Goal: Transaction & Acquisition: Obtain resource

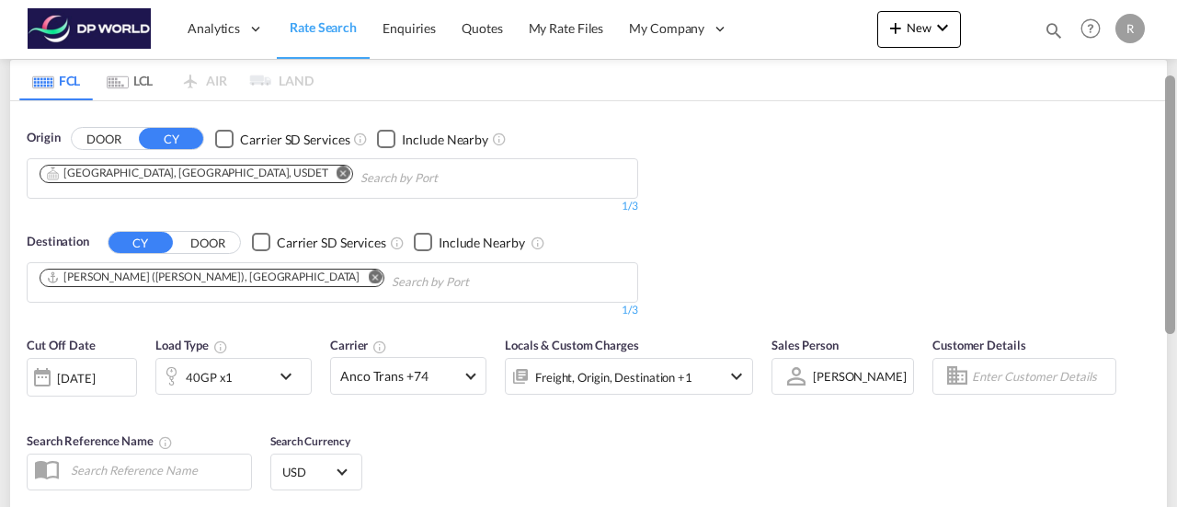
scroll to position [179, 0]
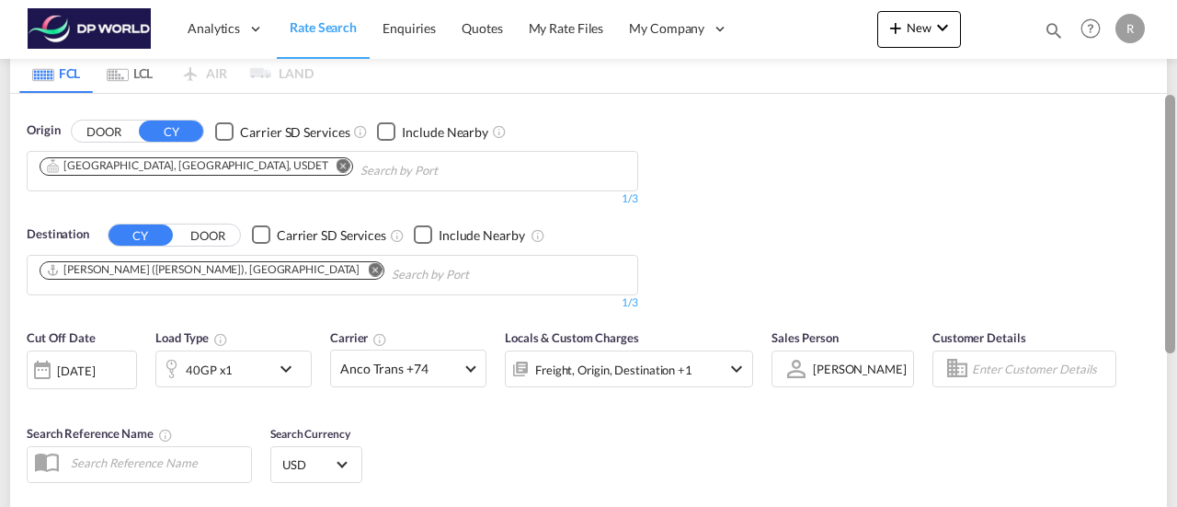
drag, startPoint x: 1168, startPoint y: 146, endPoint x: 1169, endPoint y: 238, distance: 91.9
click at [1169, 238] on div at bounding box center [1170, 224] width 10 height 258
click at [97, 357] on div "[DATE]" at bounding box center [82, 369] width 110 height 39
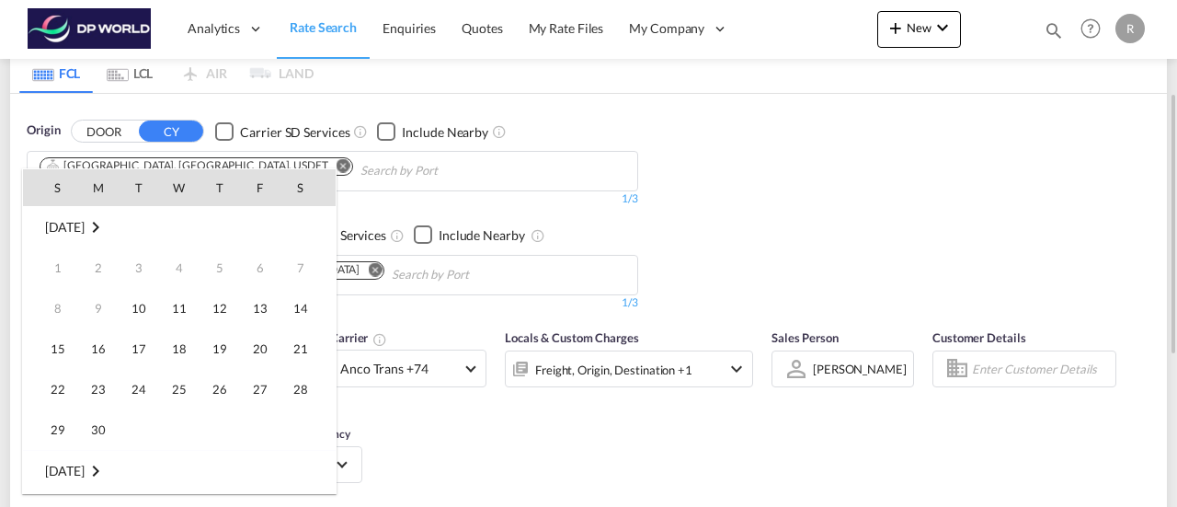
scroll to position [731, 0]
click at [140, 438] on span "30" at bounding box center [138, 429] width 37 height 37
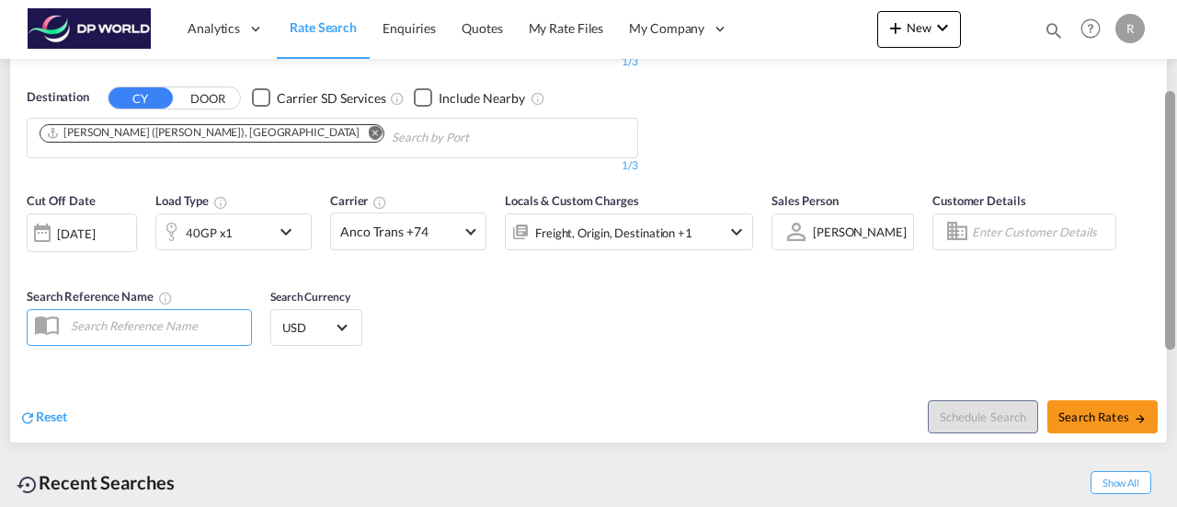
drag, startPoint x: 1172, startPoint y: 194, endPoint x: 1176, endPoint y: 265, distance: 70.9
click at [1176, 265] on div at bounding box center [1175, 204] width 4 height 499
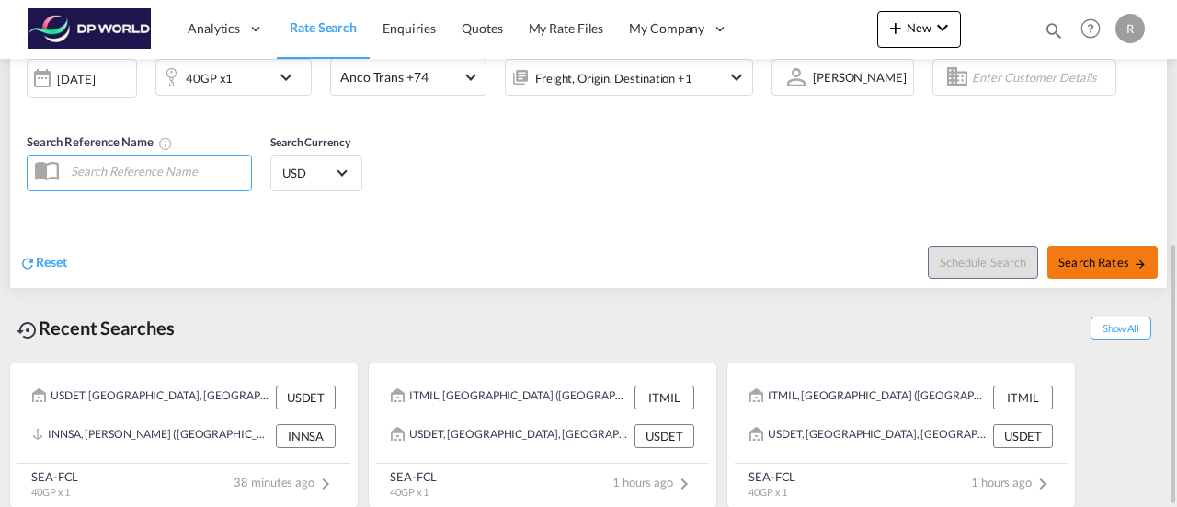
click at [1115, 257] on span "Search Rates" at bounding box center [1102, 262] width 88 height 15
type input "USDET to INNSA / [DATE]"
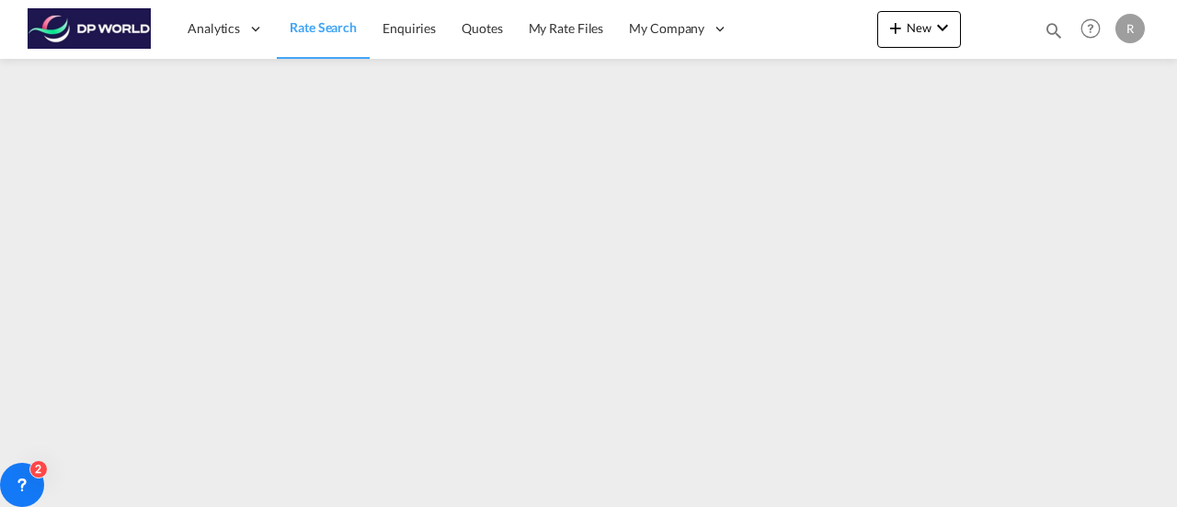
click at [308, 25] on span "Rate Search" at bounding box center [323, 27] width 67 height 16
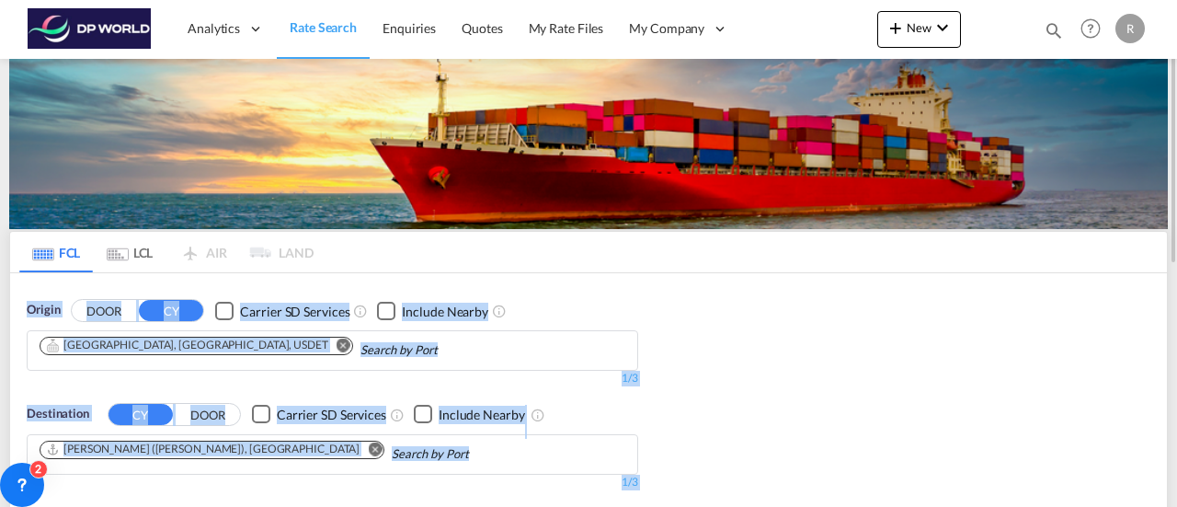
drag, startPoint x: 1176, startPoint y: 234, endPoint x: 1172, endPoint y: 267, distance: 32.4
click at [1172, 267] on md-content "Analytics Dashboard Rate Search Enquiries Quotes My Rate Files My Company" at bounding box center [588, 253] width 1177 height 507
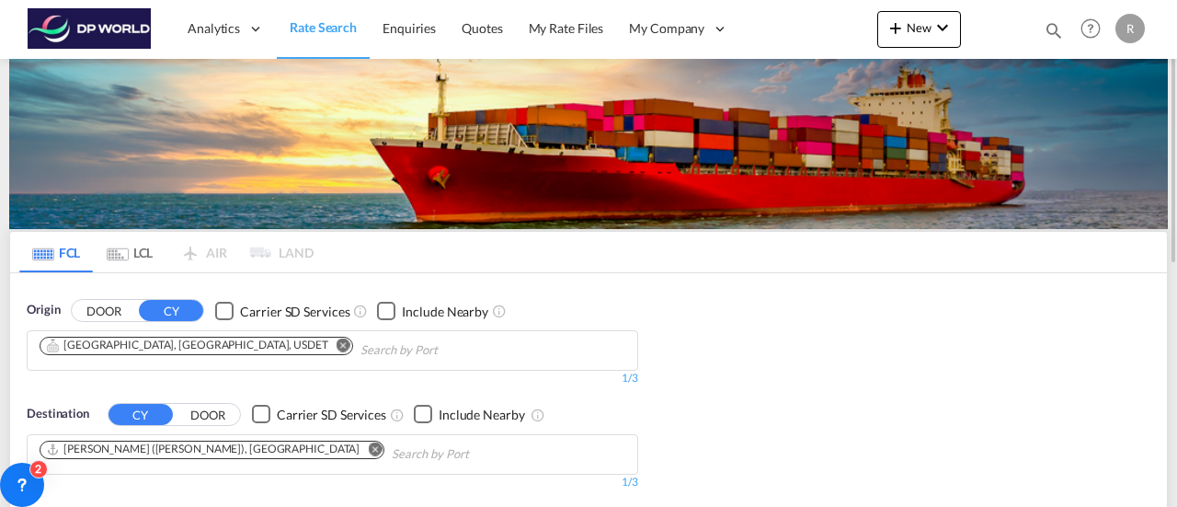
drag, startPoint x: 1172, startPoint y: 267, endPoint x: 732, endPoint y: 307, distance: 442.3
click at [732, 307] on div "Origin DOOR CY Carrier SD Services Include Nearby [GEOGRAPHIC_DATA], [GEOGRAPHI…" at bounding box center [588, 386] width 1157 height 226
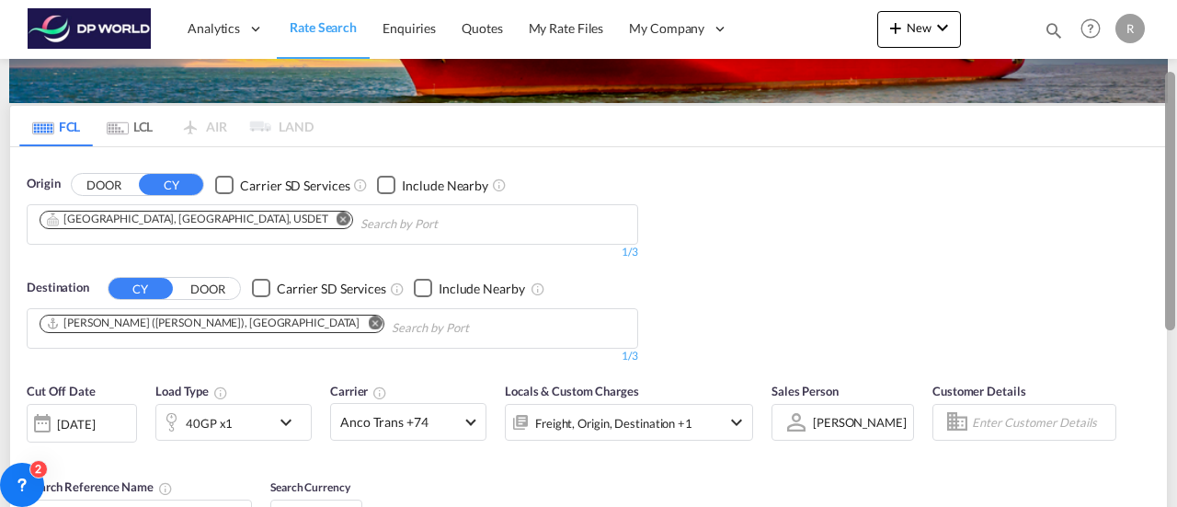
scroll to position [122, 0]
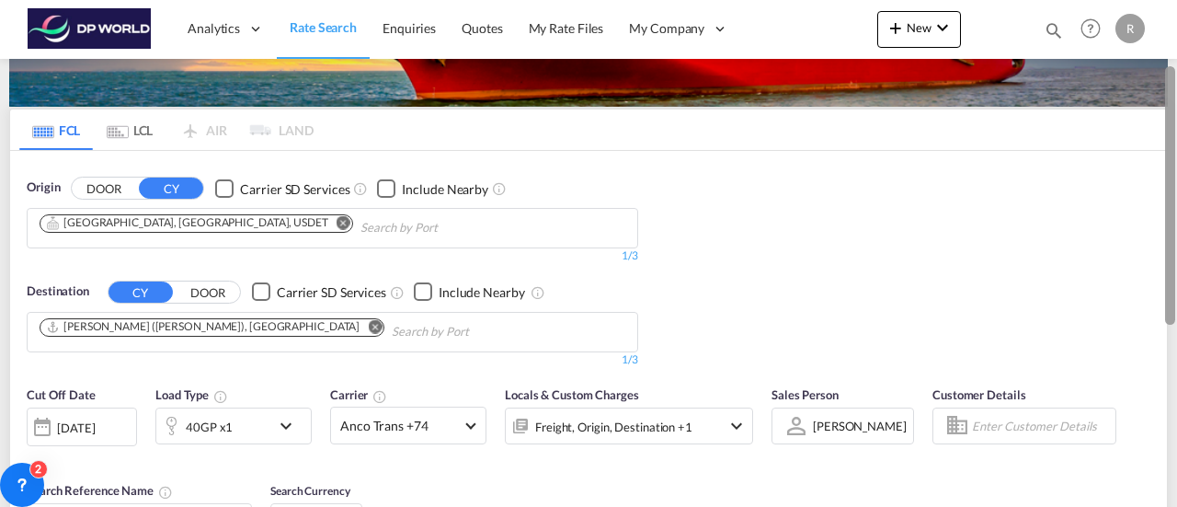
drag, startPoint x: 1166, startPoint y: 183, endPoint x: 1160, endPoint y: 245, distance: 62.8
click at [1160, 245] on md-content "Analytics Dashboard Rate Search Enquiries Quotes My Rate Files My Company" at bounding box center [588, 253] width 1177 height 507
click at [108, 407] on div "[DATE]" at bounding box center [82, 426] width 110 height 39
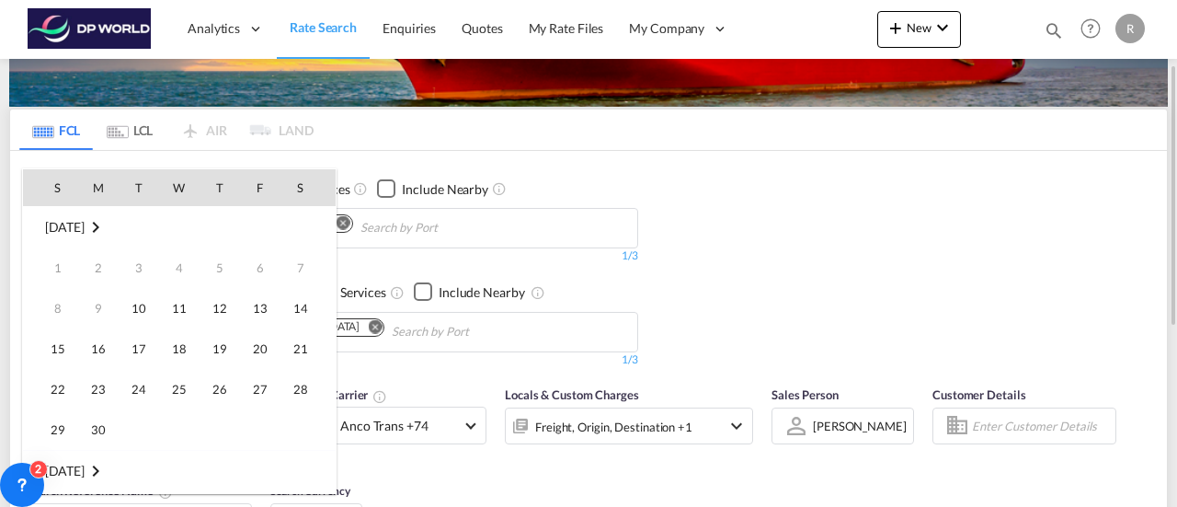
scroll to position [731, 0]
click at [63, 339] on span "14" at bounding box center [58, 348] width 37 height 37
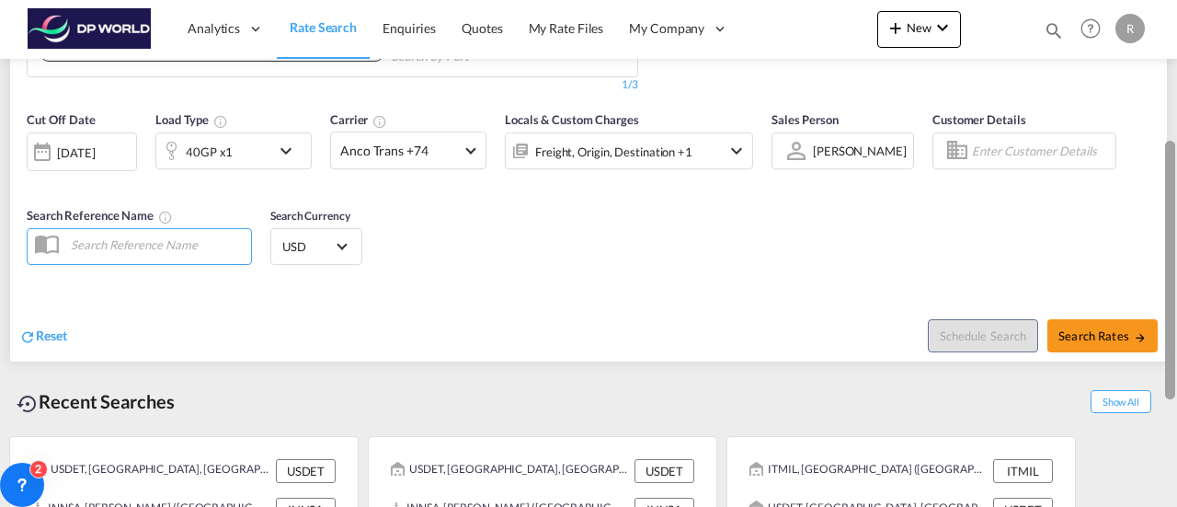
scroll to position [423, 0]
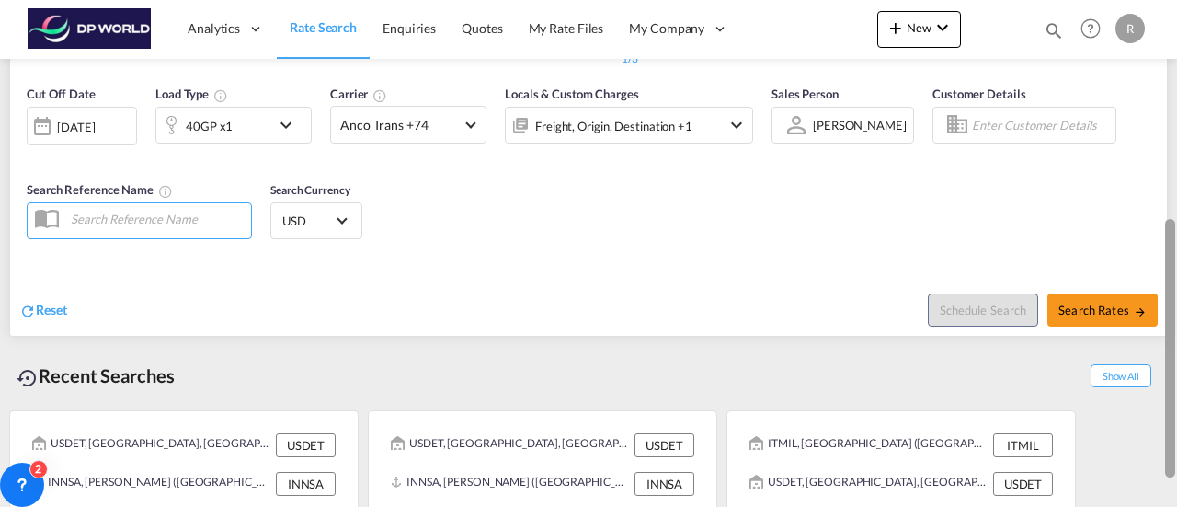
drag, startPoint x: 1168, startPoint y: 260, endPoint x: 1147, endPoint y: 402, distance: 143.2
click at [1147, 402] on md-content "Analytics Dashboard Rate Search Enquiries Quotes My Rate Files My Company" at bounding box center [588, 253] width 1177 height 507
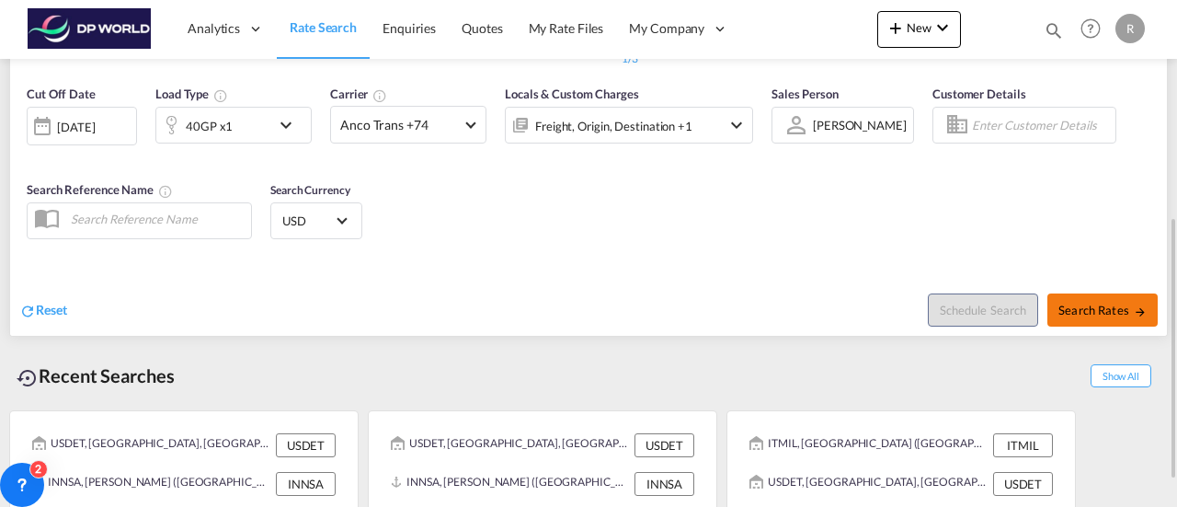
click at [1104, 321] on button "Search Rates" at bounding box center [1102, 309] width 110 height 33
type input "USDET to INNSA / [DATE]"
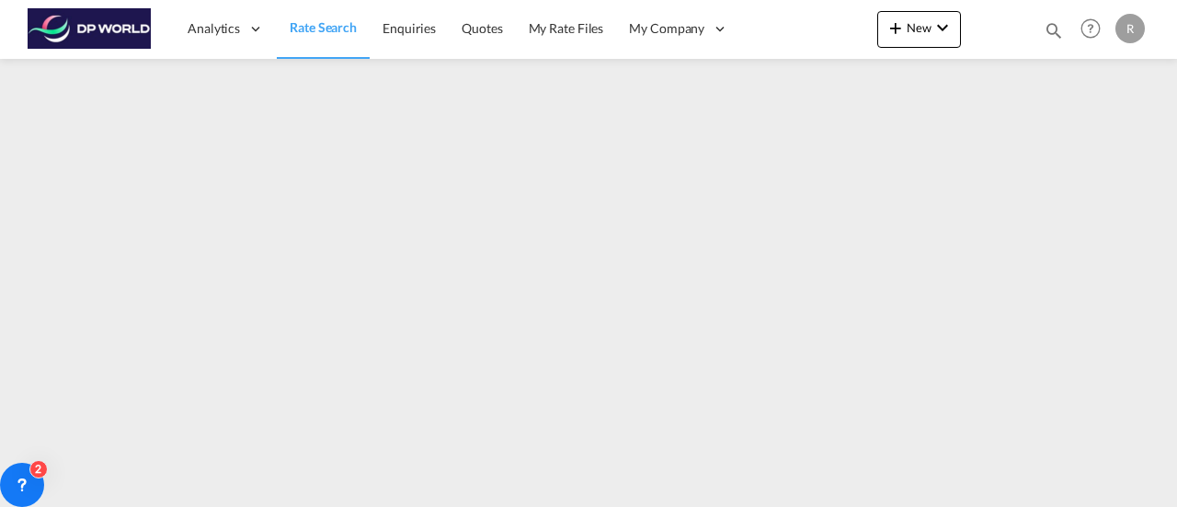
click at [317, 36] on span "Rate Search" at bounding box center [323, 27] width 67 height 18
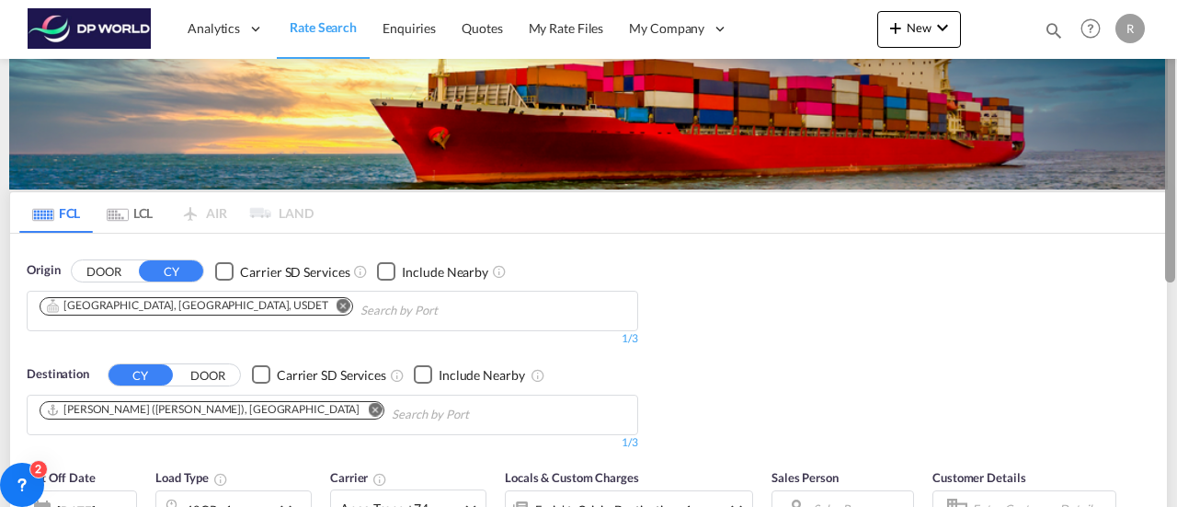
drag, startPoint x: 1173, startPoint y: 143, endPoint x: 1175, endPoint y: 164, distance: 20.3
click at [1175, 164] on div at bounding box center [1175, 253] width 4 height 499
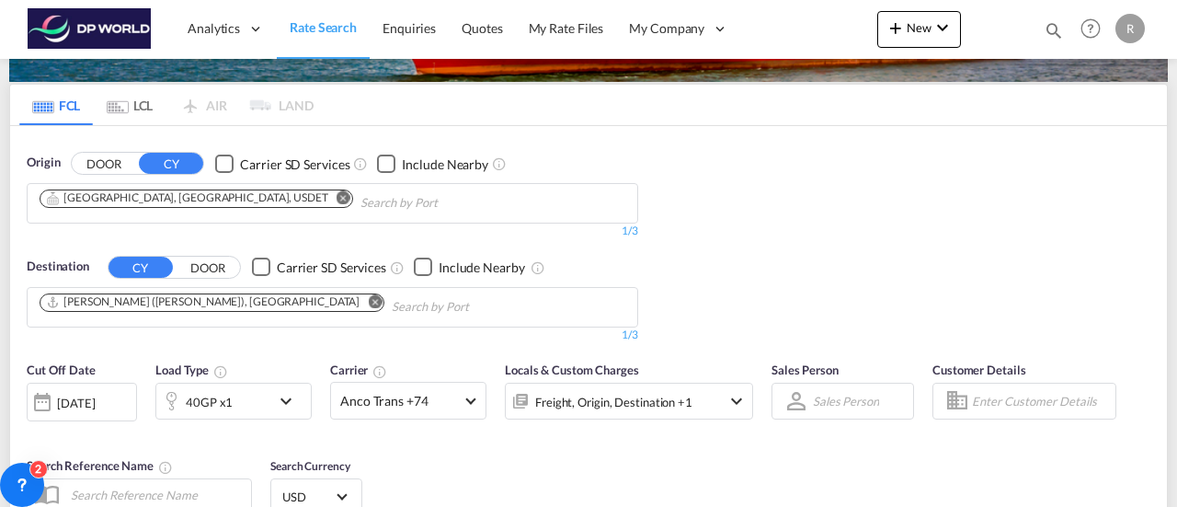
scroll to position [89, 0]
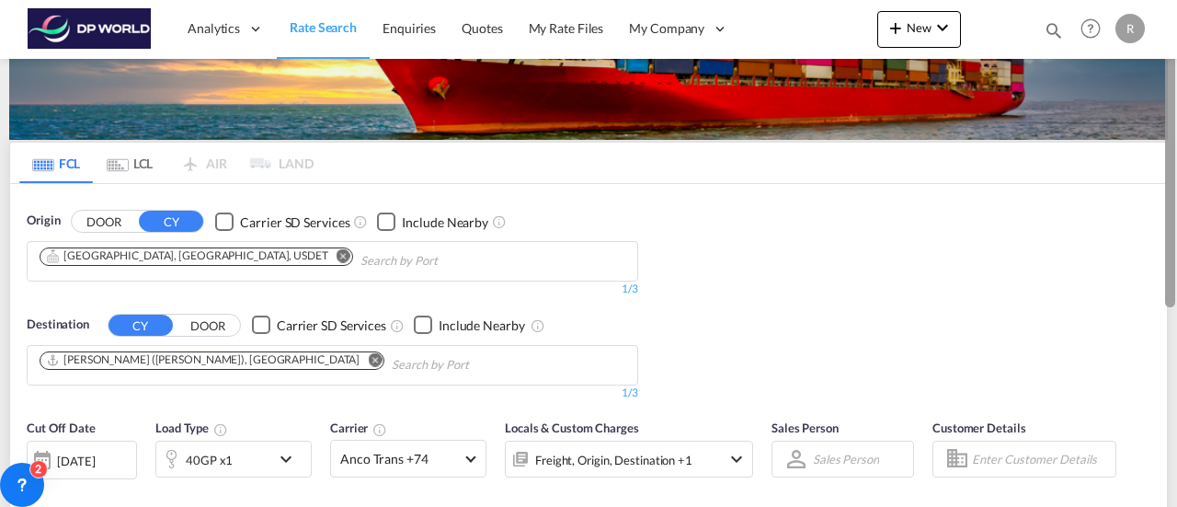
drag, startPoint x: 1173, startPoint y: 288, endPoint x: 1161, endPoint y: 94, distance: 194.4
click at [1161, 94] on md-content "Analytics Dashboard Rate Search Enquiries Quotes My Rate Files My Company" at bounding box center [588, 253] width 1177 height 507
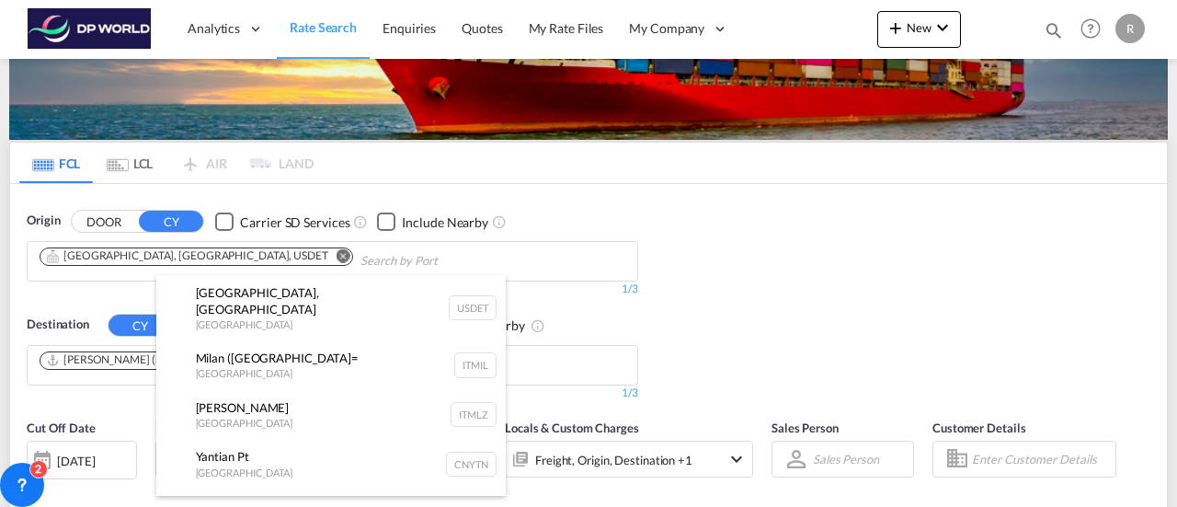
drag, startPoint x: 544, startPoint y: 240, endPoint x: 167, endPoint y: 249, distance: 377.1
click at [167, 249] on body "Analytics Dashboard Rate Search Enquiries Quotes My Rate Files My Company" at bounding box center [588, 253] width 1177 height 507
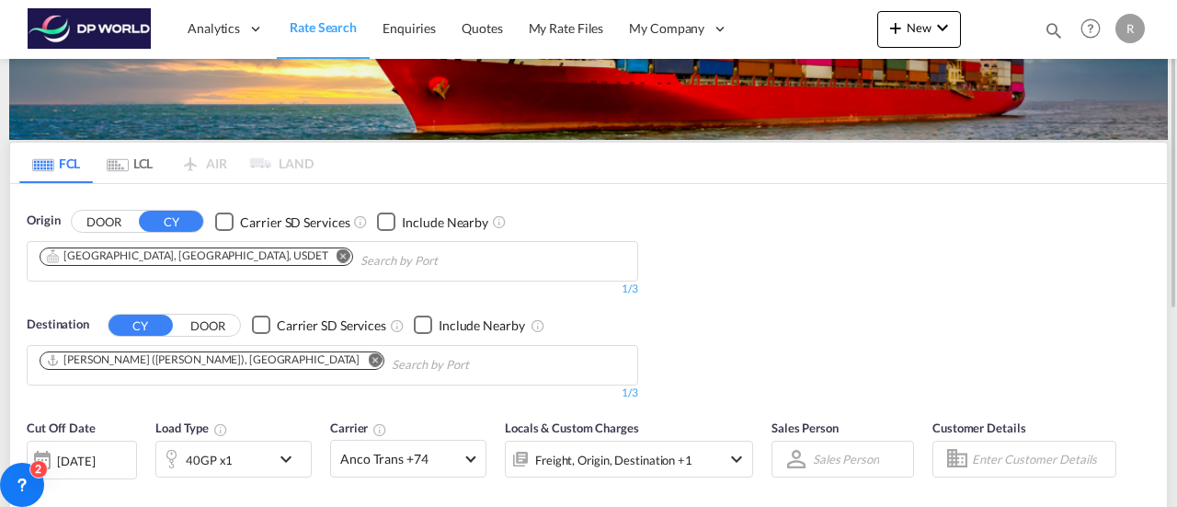
click at [337, 249] on md-icon "Remove" at bounding box center [344, 255] width 14 height 14
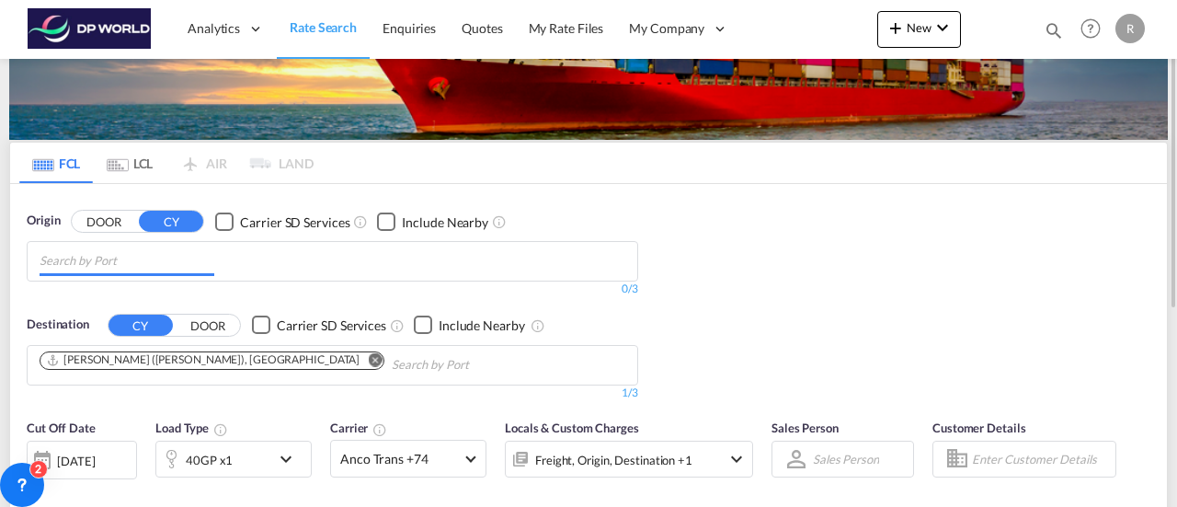
click at [167, 249] on body "Analytics Dashboard Rate Search Enquiries Quotes My Rate Files My Company" at bounding box center [588, 253] width 1177 height 507
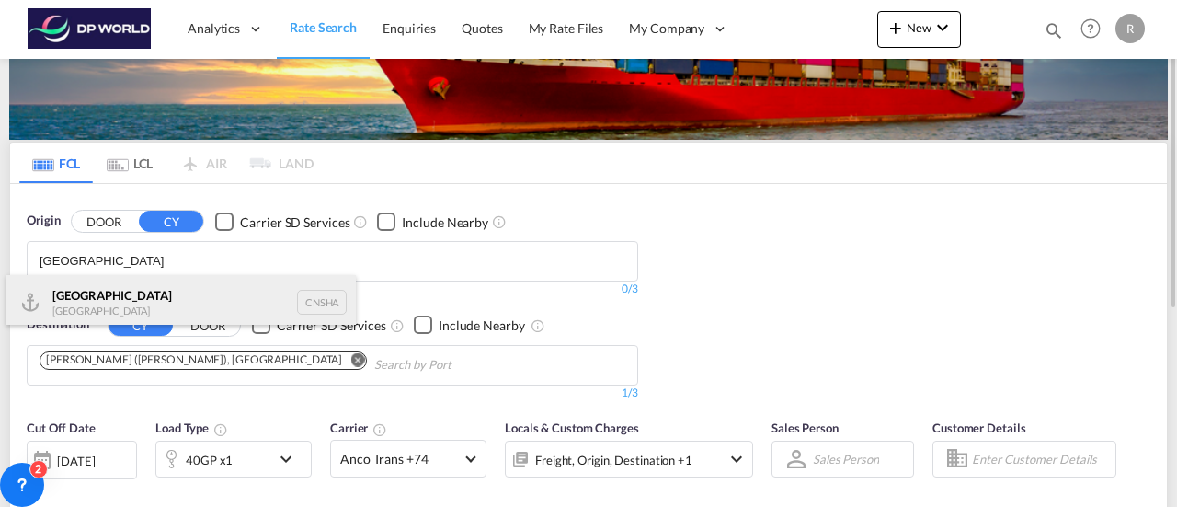
type input "[GEOGRAPHIC_DATA]"
click at [132, 287] on div "Shanghai [GEOGRAPHIC_DATA] CNSHA" at bounding box center [180, 302] width 349 height 55
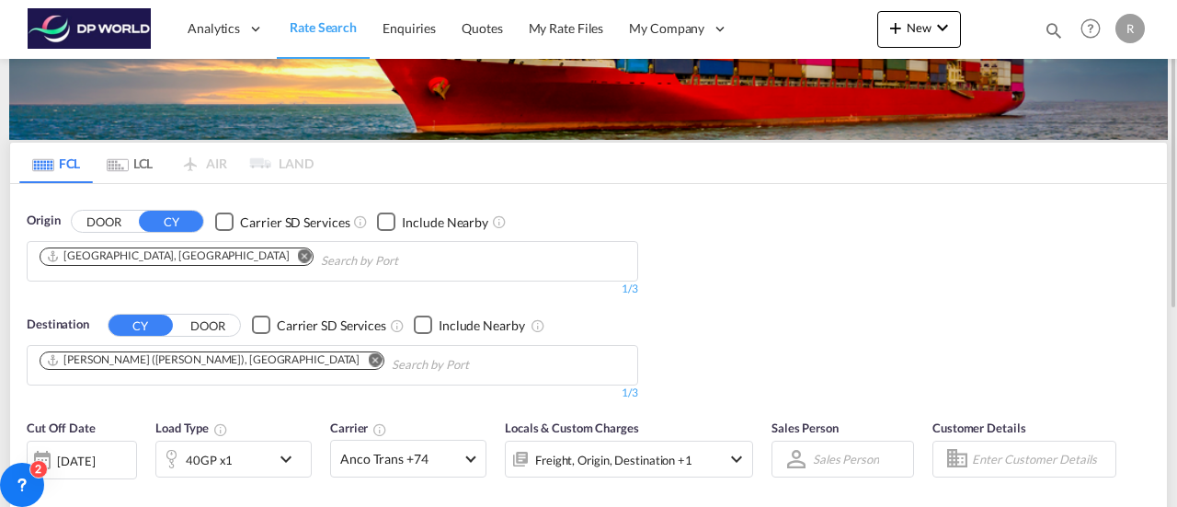
click at [356, 358] on button "Remove" at bounding box center [370, 361] width 28 height 18
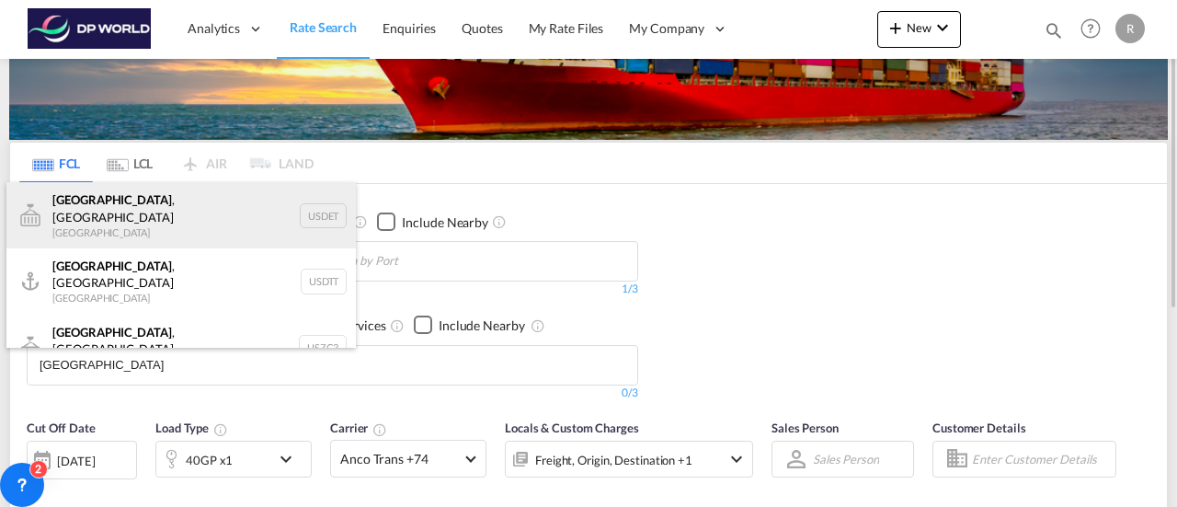
type input "[GEOGRAPHIC_DATA]"
click at [131, 216] on div "[GEOGRAPHIC_DATA] , [GEOGRAPHIC_DATA] [GEOGRAPHIC_DATA] USDET" at bounding box center [180, 215] width 349 height 66
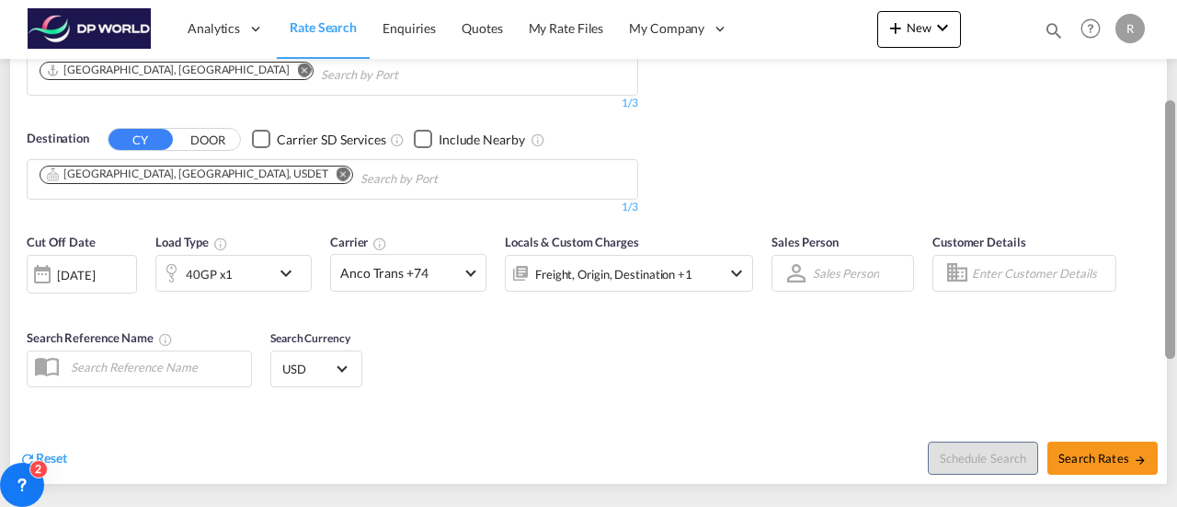
drag, startPoint x: 1173, startPoint y: 194, endPoint x: 1176, endPoint y: 290, distance: 95.7
click at [1176, 290] on div at bounding box center [1175, 224] width 4 height 499
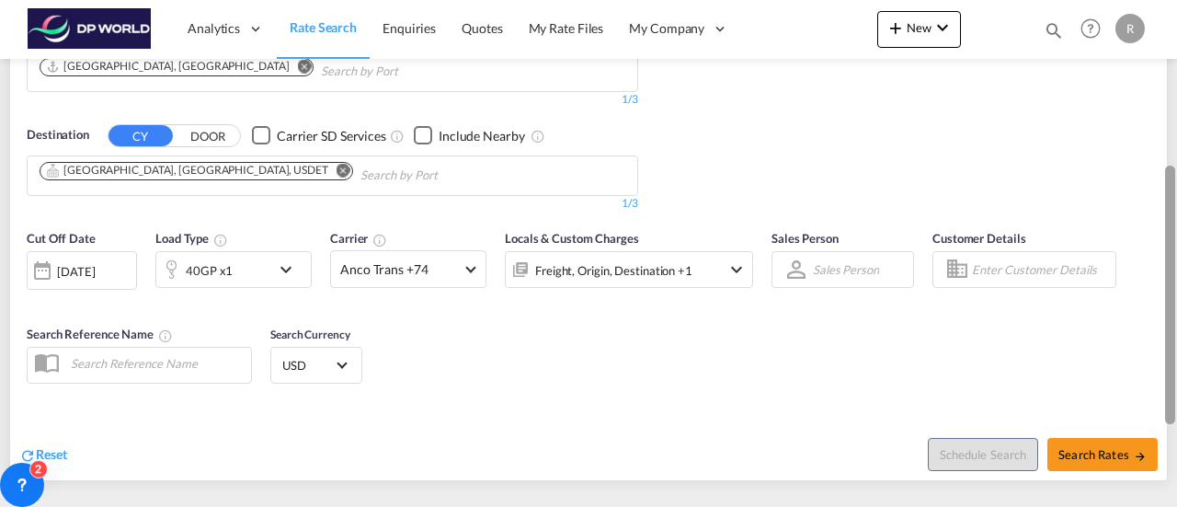
scroll to position [273, 0]
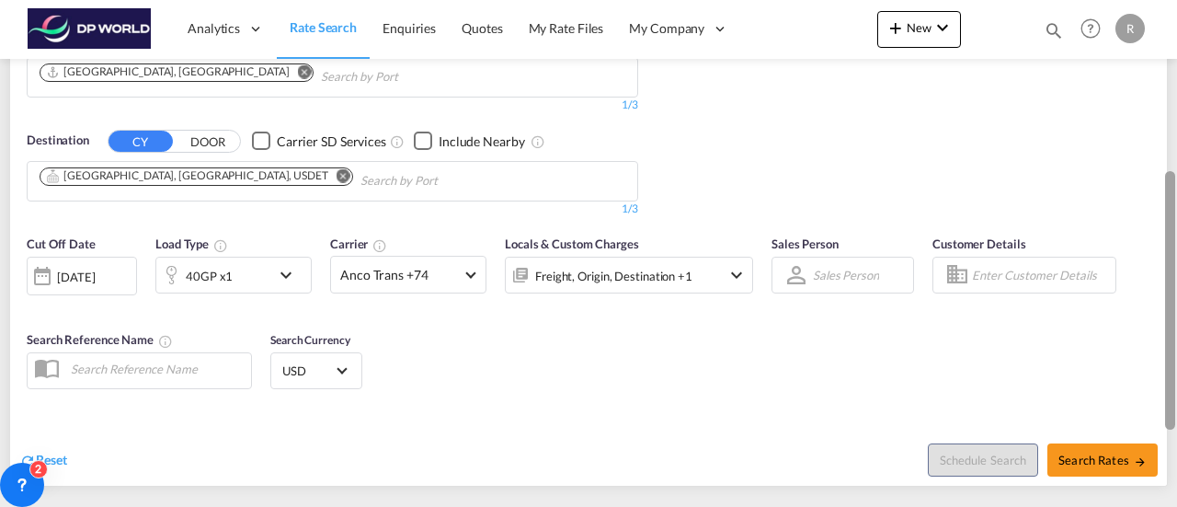
drag, startPoint x: 1170, startPoint y: 247, endPoint x: 1163, endPoint y: 159, distance: 88.5
click at [1163, 159] on md-content "Analytics Dashboard Rate Search Enquiries Quotes My Rate Files My Company" at bounding box center [588, 253] width 1177 height 507
click at [90, 270] on div "[DATE]" at bounding box center [76, 276] width 38 height 17
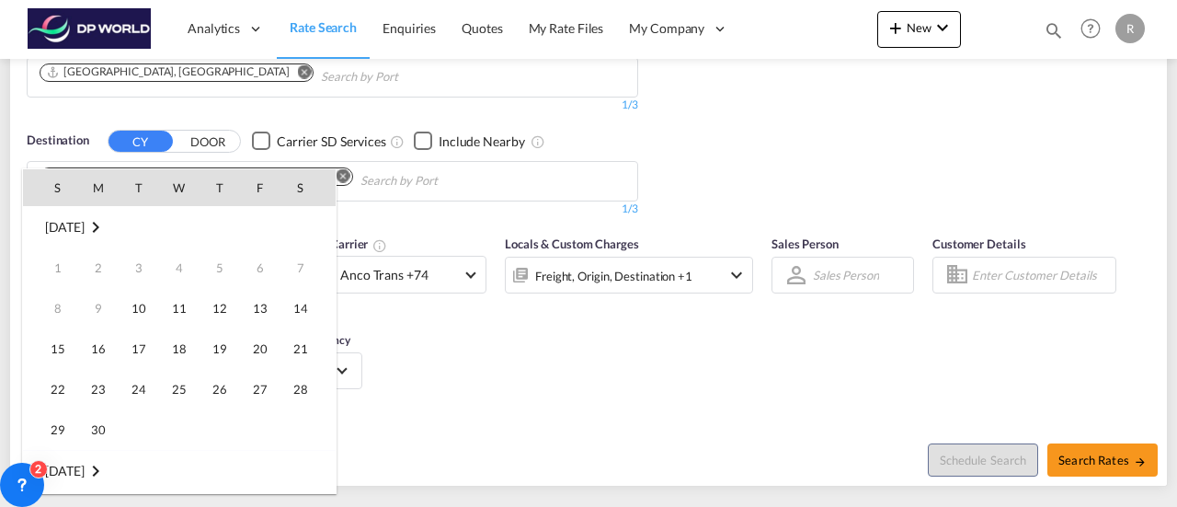
scroll to position [731, 0]
click at [131, 429] on span "30" at bounding box center [138, 429] width 37 height 37
click at [131, 429] on div "Reset" at bounding box center [306, 445] width 574 height 51
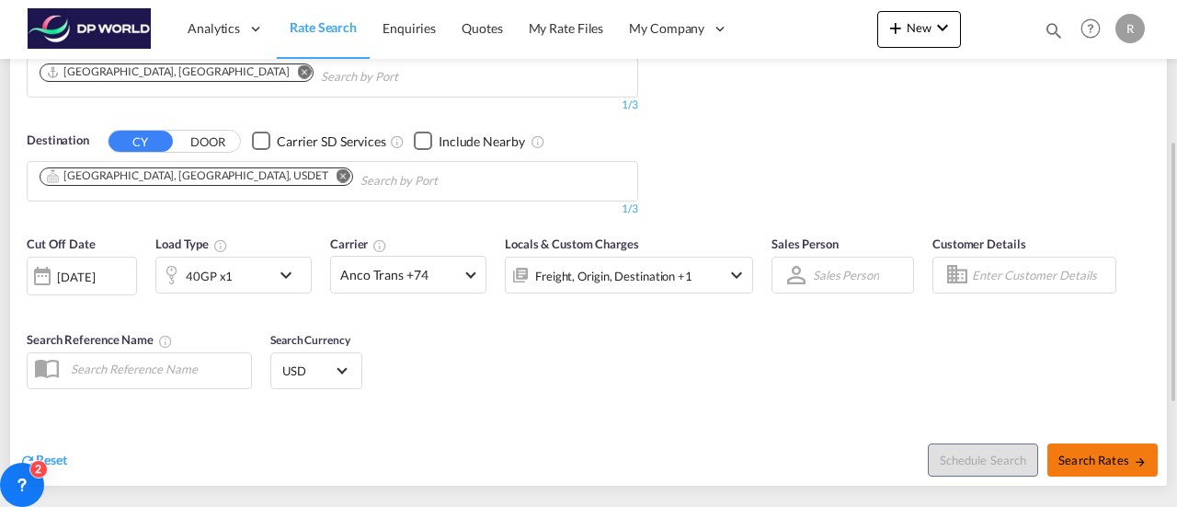
click at [1120, 454] on span "Search Rates" at bounding box center [1102, 459] width 88 height 15
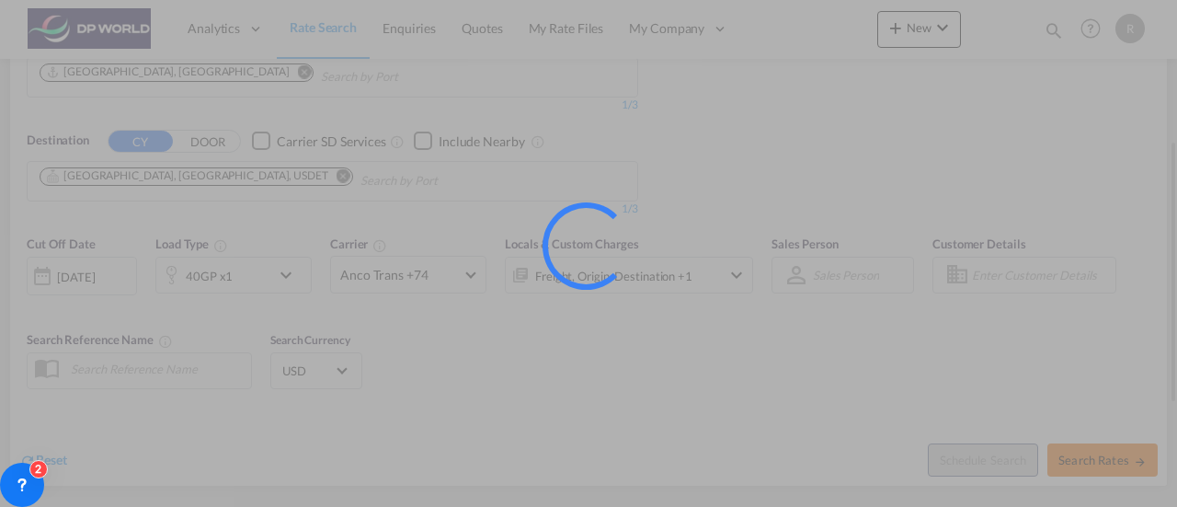
type input "CNSHA to USDET / [DATE]"
click at [1120, 454] on div at bounding box center [588, 253] width 1177 height 507
